Goal: Information Seeking & Learning: Learn about a topic

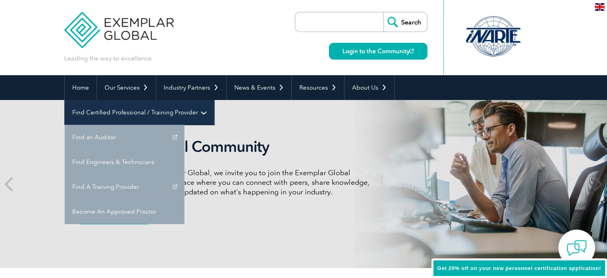
click at [214, 100] on link "Find Certified Professional / Training Provider" at bounding box center [139, 112] width 149 height 25
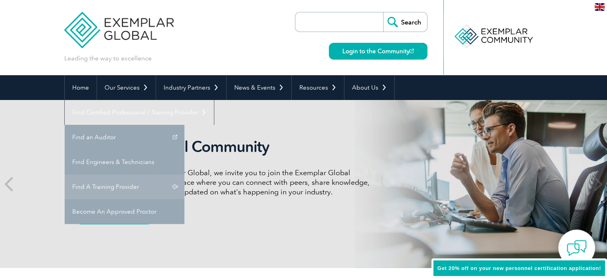
click at [184, 174] on link "Find A Training Provider" at bounding box center [125, 186] width 120 height 25
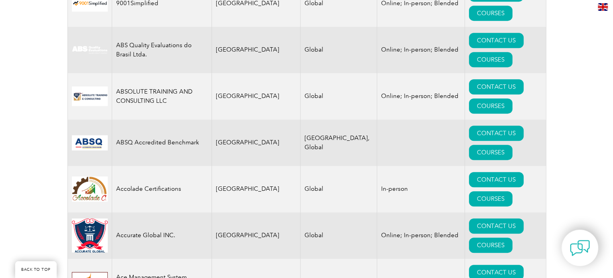
scroll to position [399, 0]
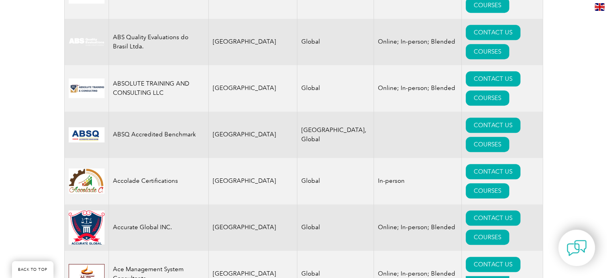
click at [502, 276] on link "COURSES" at bounding box center [488, 283] width 44 height 15
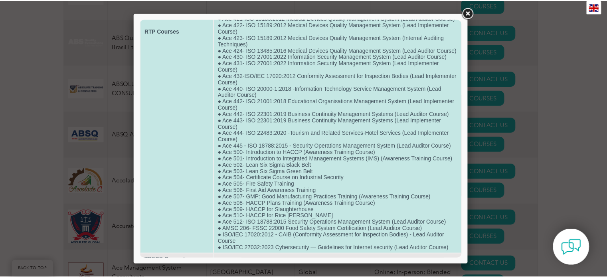
scroll to position [240, 0]
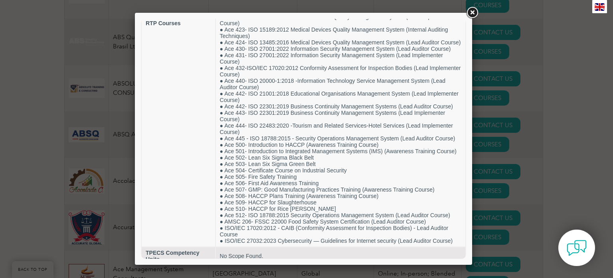
click at [474, 14] on link at bounding box center [472, 13] width 14 height 14
